Goal: Transaction & Acquisition: Purchase product/service

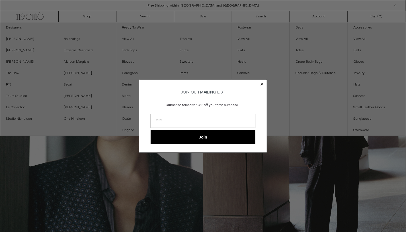
click at [148, 16] on div "Close dialog JOIN OUR MAILING LIST Subscribe to receive 10% off your first purc…" at bounding box center [203, 116] width 406 height 232
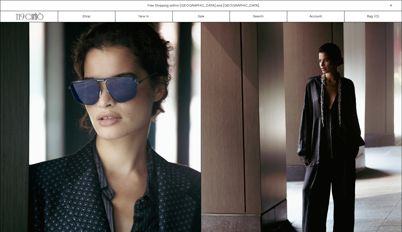
click at [148, 16] on link "New In" at bounding box center [143, 16] width 57 height 11
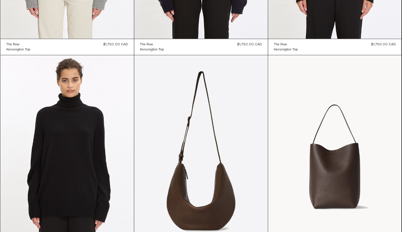
scroll to position [3444, 0]
